Goal: Task Accomplishment & Management: Manage account settings

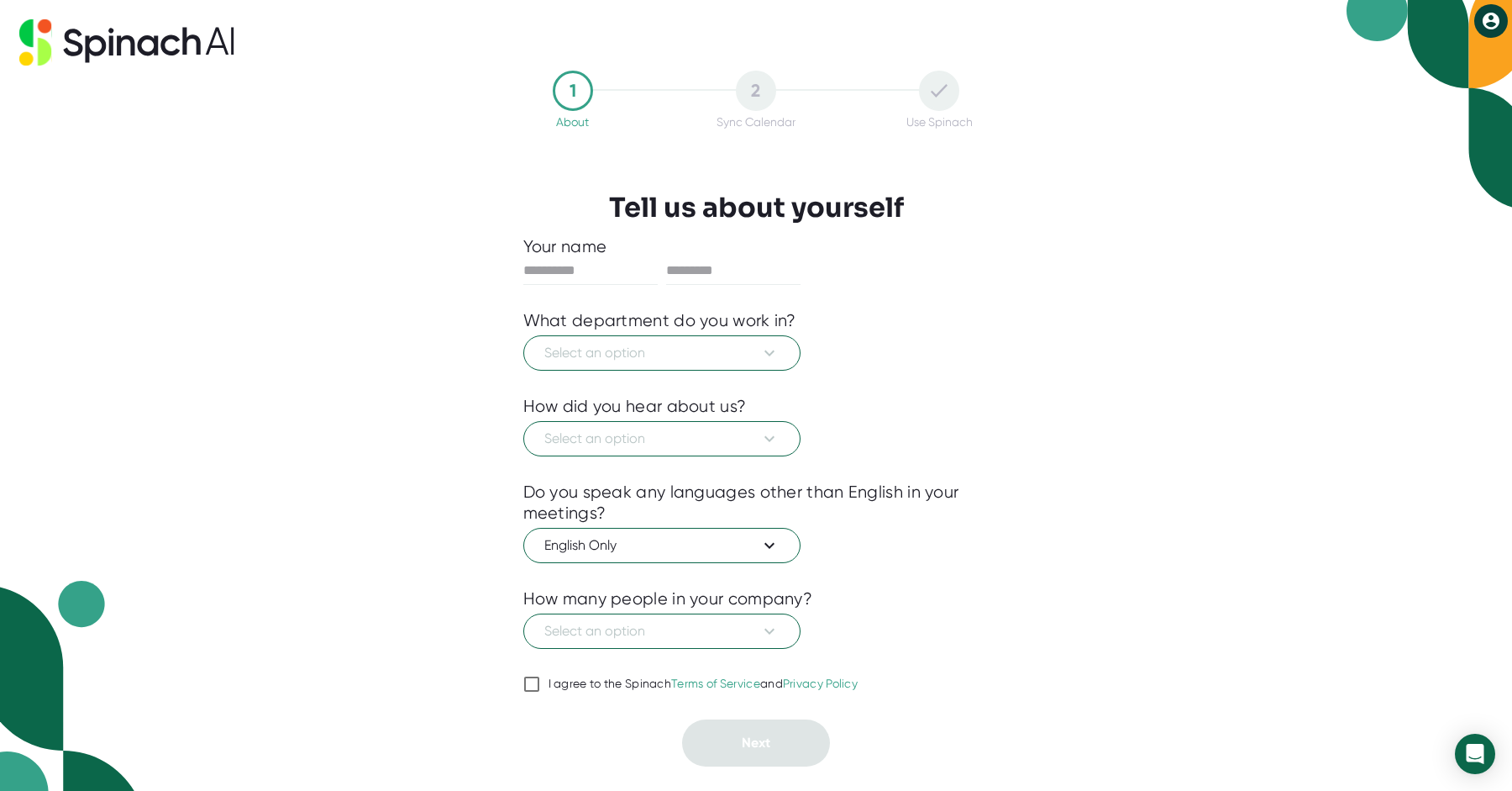
click at [1499, 25] on icon at bounding box center [1491, 20] width 20 height 20
click at [1435, 64] on button "Logout" at bounding box center [1436, 57] width 113 height 29
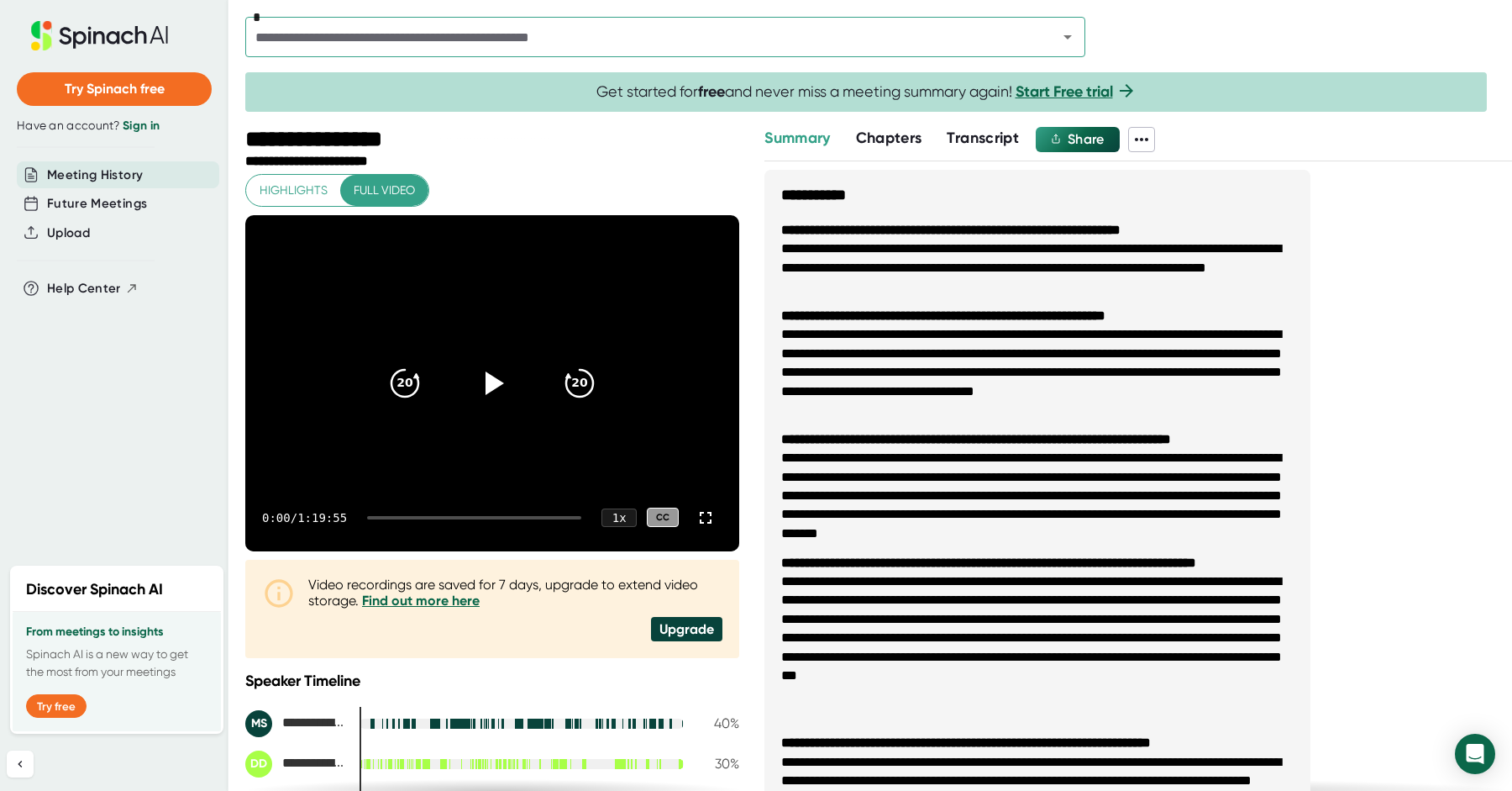
click at [1137, 140] on icon at bounding box center [1142, 140] width 20 height 20
click at [1137, 140] on div at bounding box center [756, 396] width 1512 height 791
